Goal: Information Seeking & Learning: Learn about a topic

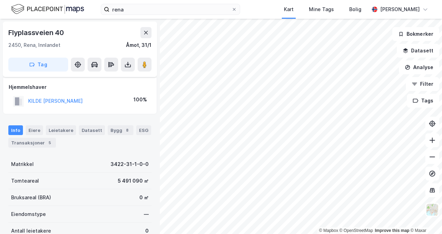
scroll to position [144, 0]
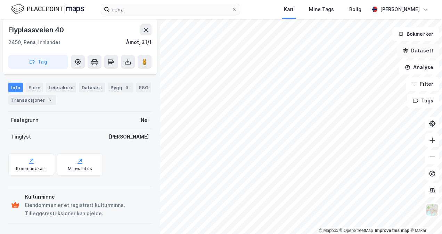
click at [416, 50] on button "Datasett" at bounding box center [418, 51] width 42 height 14
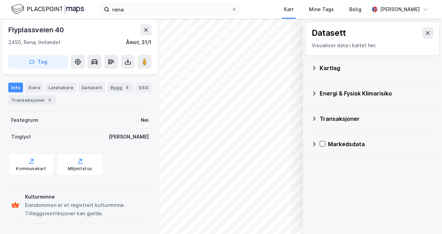
click at [331, 70] on div "Kartlag" at bounding box center [377, 68] width 114 height 8
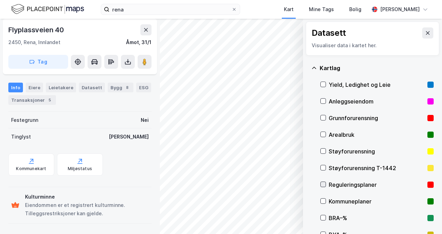
click at [324, 184] on icon at bounding box center [323, 184] width 5 height 5
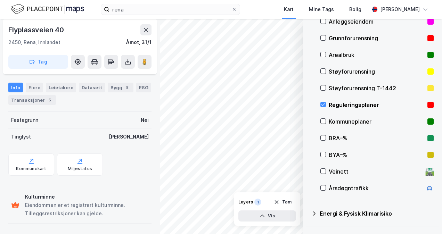
scroll to position [80, 0]
click at [323, 172] on icon at bounding box center [323, 171] width 5 height 5
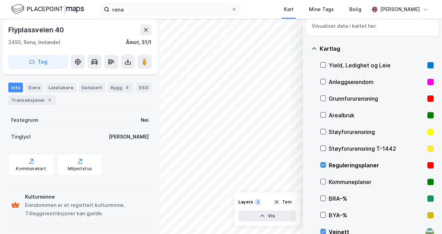
scroll to position [18, 0]
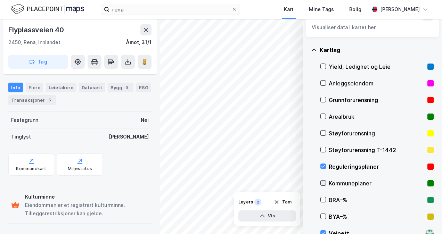
click at [324, 184] on icon at bounding box center [323, 183] width 5 height 5
click at [322, 118] on icon at bounding box center [323, 116] width 5 height 5
click at [324, 82] on icon at bounding box center [324, 83] width 4 height 2
click at [323, 115] on icon at bounding box center [323, 116] width 5 height 5
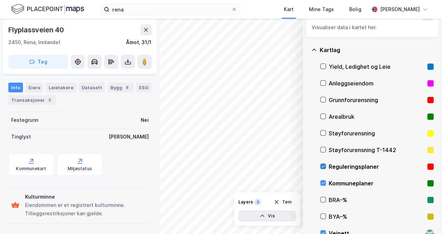
click at [325, 166] on icon at bounding box center [323, 166] width 5 height 5
click at [260, 217] on icon "button" at bounding box center [263, 216] width 6 height 6
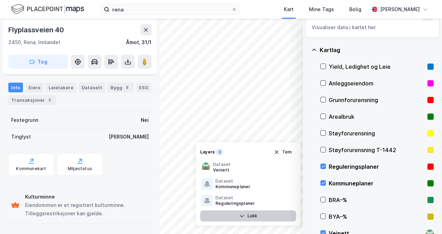
click at [251, 216] on button "Lukk" at bounding box center [248, 216] width 96 height 11
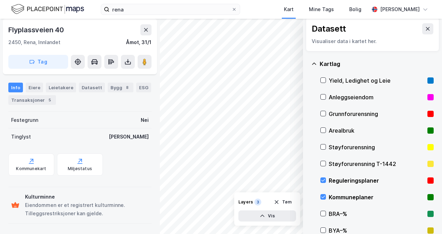
scroll to position [0, 0]
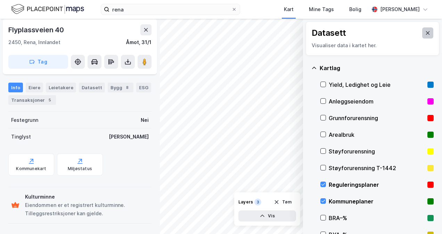
click at [425, 32] on icon at bounding box center [428, 33] width 6 height 6
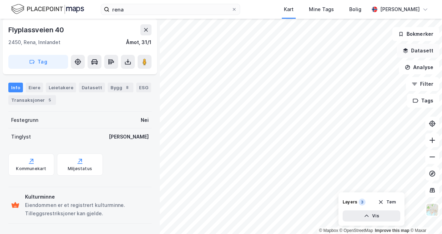
click at [422, 53] on button "Datasett" at bounding box center [418, 51] width 42 height 14
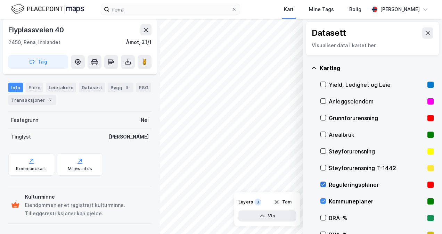
click at [324, 185] on icon at bounding box center [323, 184] width 5 height 5
click at [323, 200] on icon at bounding box center [323, 201] width 5 height 5
click at [324, 184] on icon at bounding box center [323, 184] width 5 height 5
click at [321, 201] on icon at bounding box center [323, 201] width 5 height 5
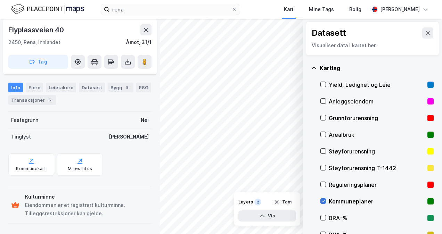
click at [322, 201] on icon at bounding box center [323, 201] width 5 height 5
click at [323, 183] on icon at bounding box center [323, 184] width 5 height 5
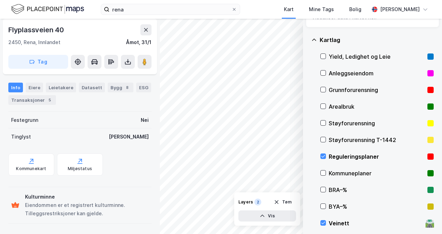
scroll to position [29, 0]
click at [323, 223] on icon at bounding box center [324, 223] width 4 height 2
click at [324, 155] on icon at bounding box center [323, 156] width 5 height 5
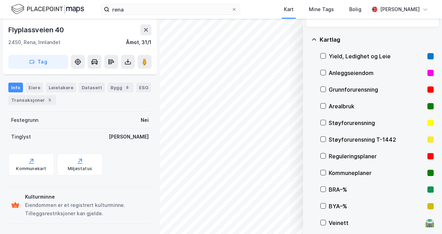
click at [326, 173] on div "Kommuneplaner" at bounding box center [377, 173] width 113 height 17
click at [324, 172] on icon at bounding box center [323, 172] width 5 height 5
click at [323, 157] on icon at bounding box center [324, 156] width 4 height 2
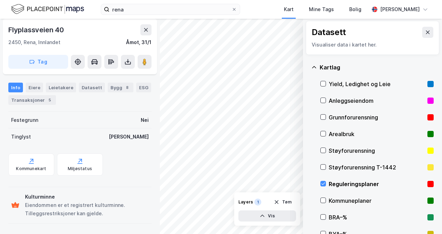
scroll to position [0, 0]
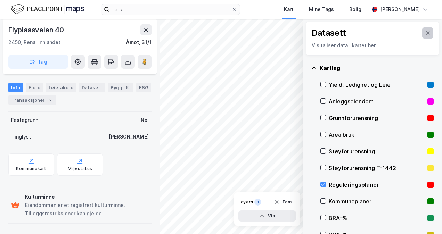
click at [425, 33] on icon at bounding box center [428, 33] width 6 height 6
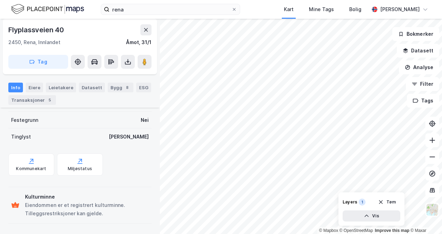
scroll to position [144, 0]
click at [34, 85] on div "Eiere" at bounding box center [34, 88] width 17 height 10
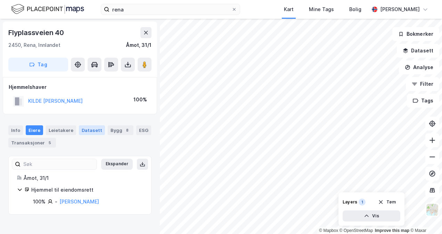
click at [86, 131] on div "Datasett" at bounding box center [92, 131] width 26 height 10
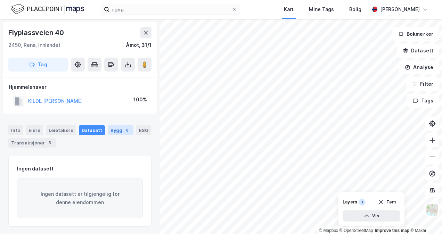
click at [124, 129] on div "8" at bounding box center [127, 130] width 7 height 7
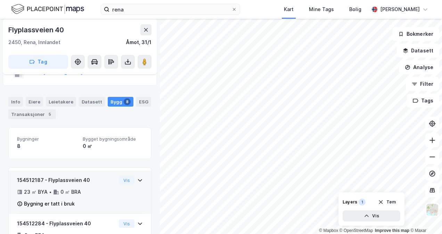
scroll to position [28, 0]
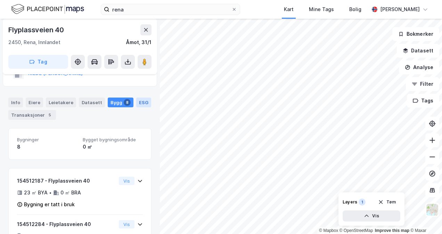
click at [136, 102] on div "ESG" at bounding box center [143, 103] width 15 height 10
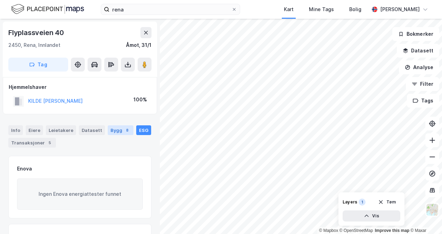
click at [112, 128] on div "Bygg 8" at bounding box center [121, 131] width 26 height 10
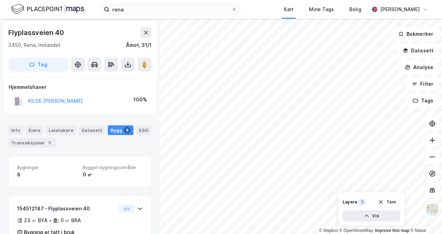
drag, startPoint x: 138, startPoint y: 4, endPoint x: 107, endPoint y: 151, distance: 150.0
click at [426, 54] on button "Datasett" at bounding box center [418, 51] width 42 height 14
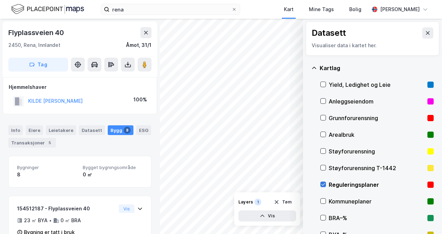
click at [323, 184] on icon at bounding box center [323, 184] width 5 height 5
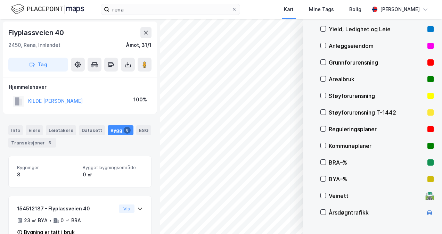
scroll to position [56, 0]
click at [323, 178] on icon at bounding box center [323, 178] width 5 height 5
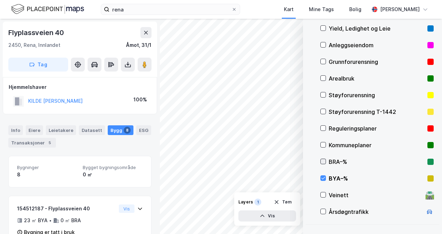
click at [323, 161] on icon at bounding box center [323, 161] width 5 height 5
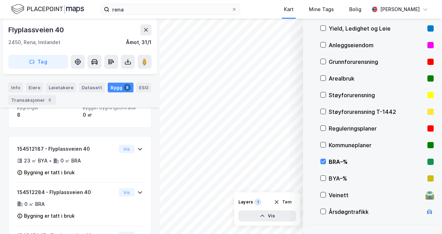
scroll to position [60, 0]
click at [325, 79] on icon at bounding box center [323, 78] width 5 height 5
click at [325, 162] on icon at bounding box center [323, 161] width 5 height 5
click at [322, 43] on icon at bounding box center [323, 44] width 5 height 5
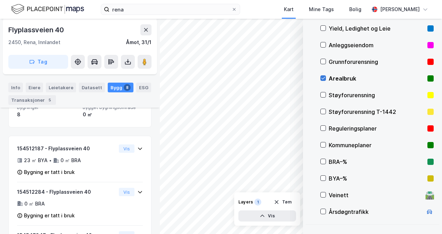
click at [323, 79] on icon at bounding box center [324, 78] width 4 height 2
click at [322, 180] on icon at bounding box center [323, 178] width 5 height 5
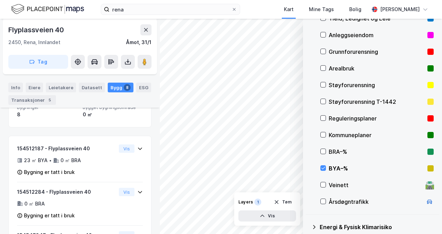
scroll to position [125, 0]
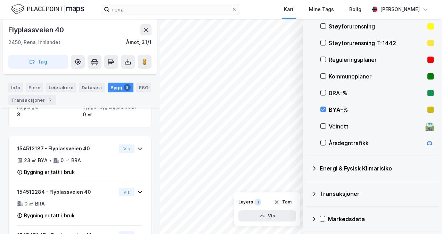
click at [315, 218] on icon at bounding box center [314, 219] width 2 height 4
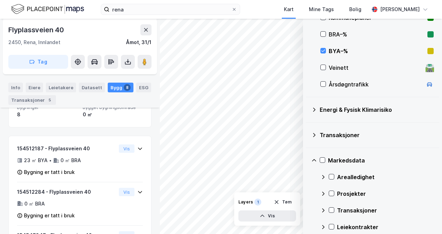
scroll to position [182, 0]
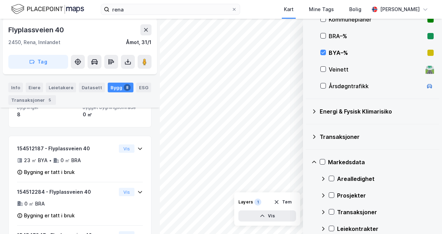
click at [324, 194] on icon at bounding box center [324, 196] width 6 height 6
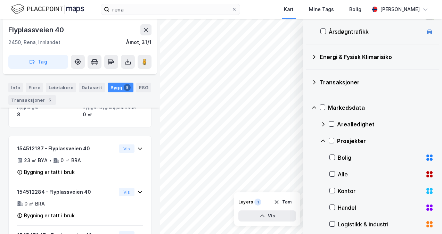
scroll to position [236, 0]
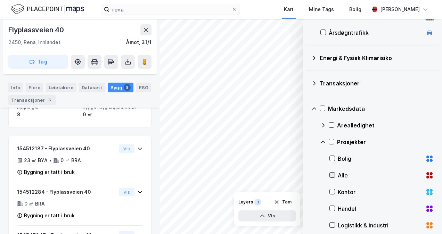
click at [332, 175] on icon at bounding box center [332, 175] width 5 height 5
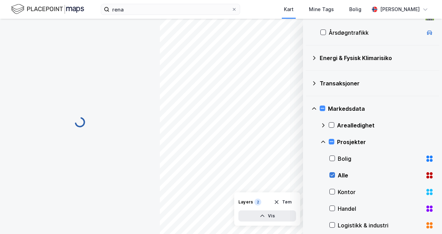
scroll to position [0, 0]
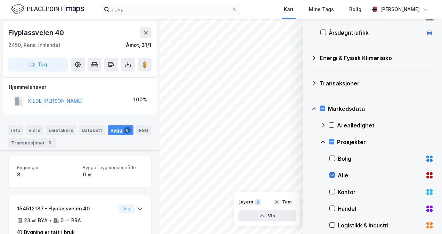
click at [332, 174] on icon at bounding box center [332, 175] width 5 height 5
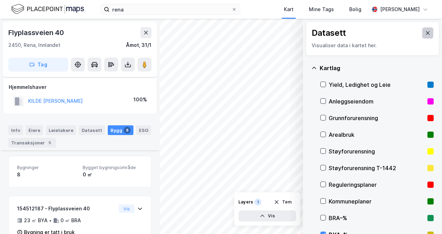
click at [426, 33] on icon at bounding box center [428, 32] width 4 height 3
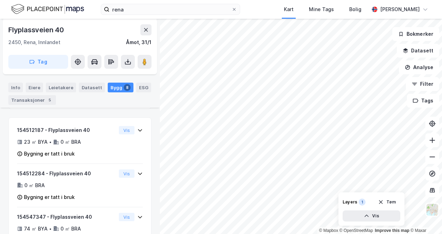
scroll to position [62, 0]
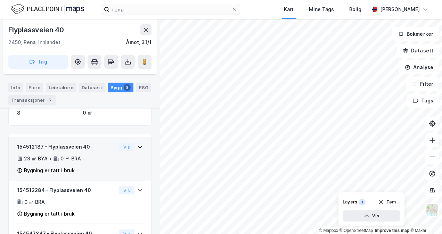
click at [137, 147] on icon at bounding box center [140, 147] width 6 height 6
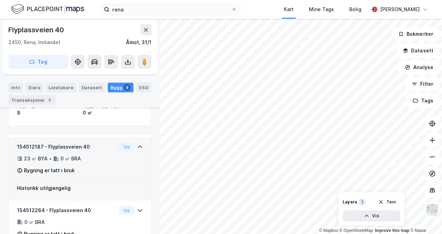
click at [138, 147] on icon at bounding box center [140, 147] width 4 height 2
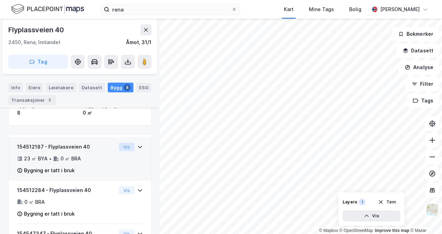
click at [119, 148] on button "Vis" at bounding box center [127, 147] width 16 height 8
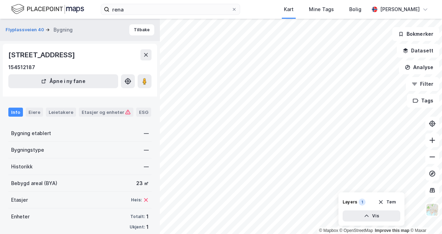
scroll to position [10, 0]
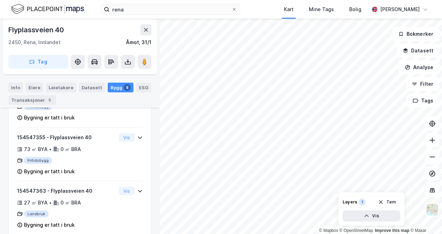
scroll to position [218, 0]
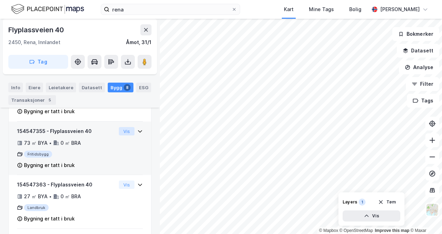
click at [123, 130] on button "Vis" at bounding box center [127, 131] width 16 height 8
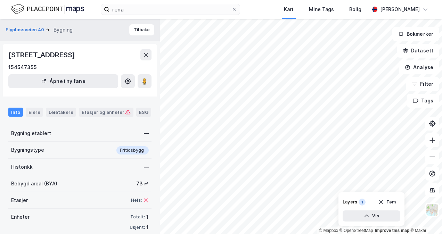
scroll to position [10, 0]
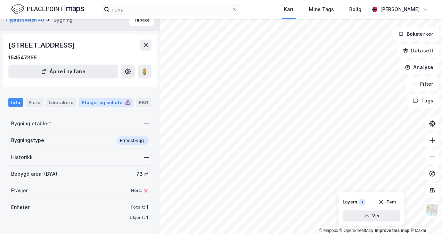
click at [103, 102] on div "Etasjer og enheter" at bounding box center [106, 102] width 49 height 6
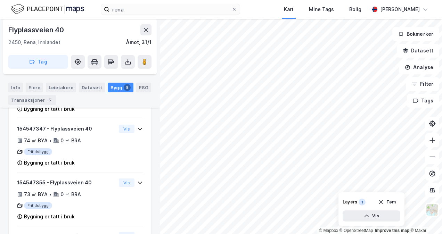
scroll to position [168, 0]
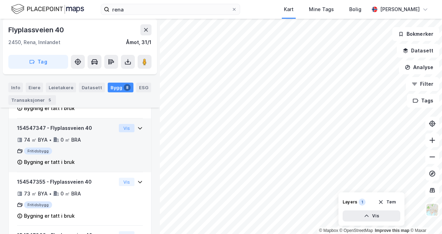
click at [123, 127] on button "Vis" at bounding box center [127, 128] width 16 height 8
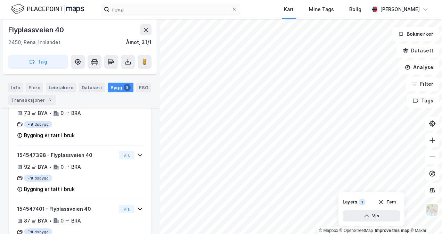
scroll to position [362, 0]
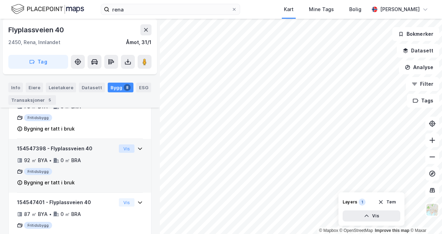
click at [122, 148] on button "Vis" at bounding box center [127, 149] width 16 height 8
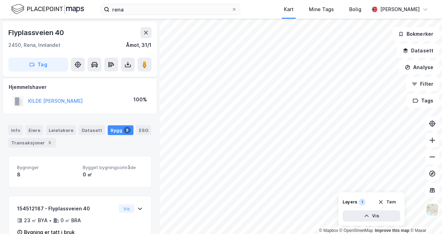
scroll to position [362, 0]
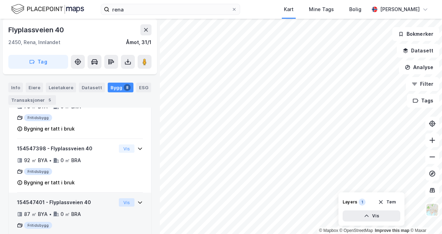
click at [121, 201] on button "Vis" at bounding box center [127, 203] width 16 height 8
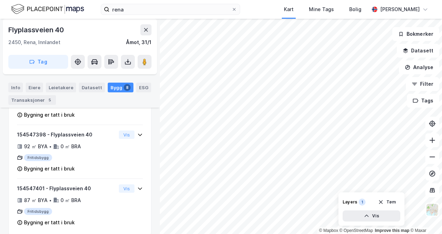
scroll to position [384, 0]
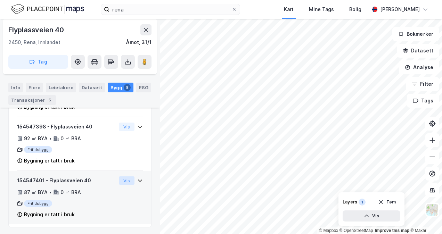
click at [121, 179] on button "Vis" at bounding box center [127, 181] width 16 height 8
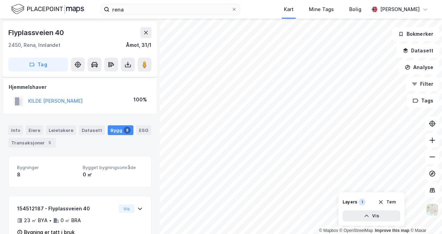
scroll to position [384, 0]
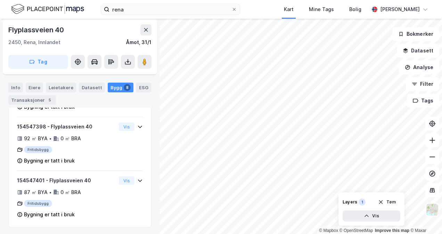
click at [98, 7] on div "rena Kart Mine Tags Bolig [PERSON_NAME]" at bounding box center [221, 9] width 442 height 19
